Goal: Go to known website: Go to known website

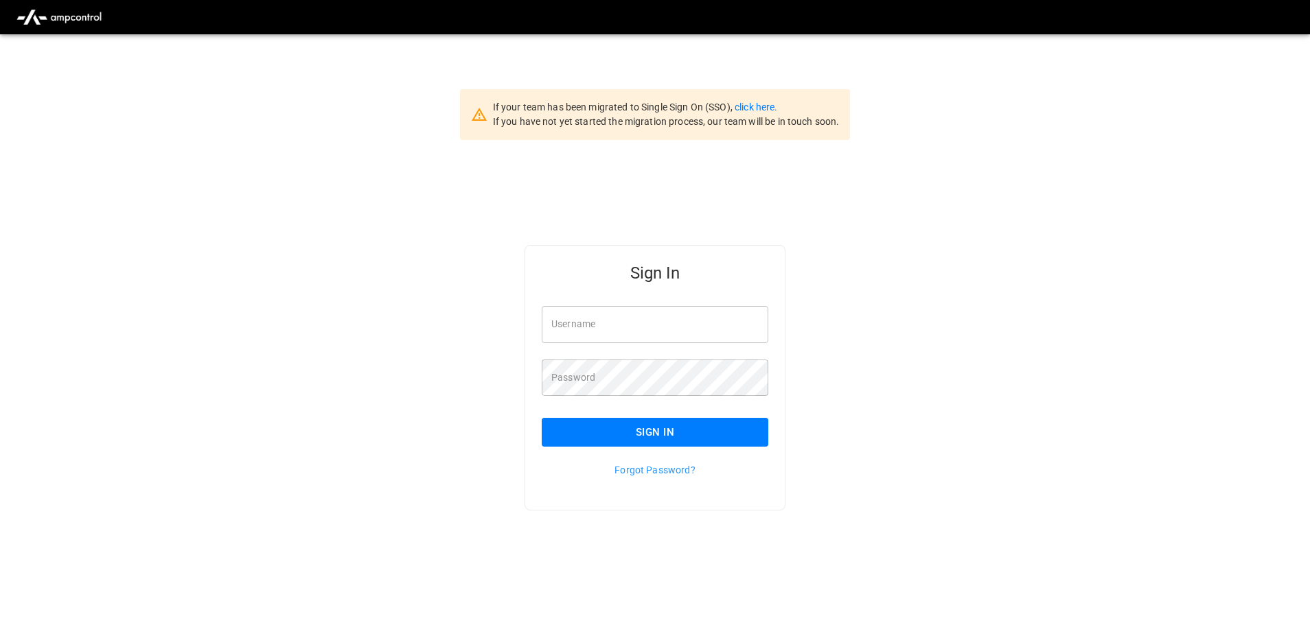
type input "**********"
click at [672, 433] on button "Sign In" at bounding box center [655, 432] width 227 height 29
